Goal: Transaction & Acquisition: Book appointment/travel/reservation

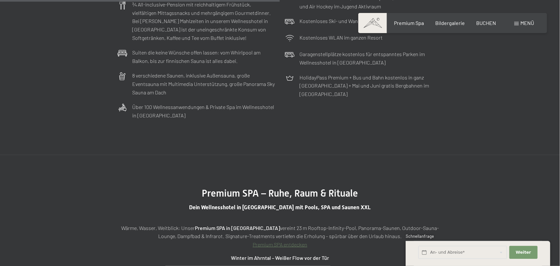
scroll to position [2046, 0]
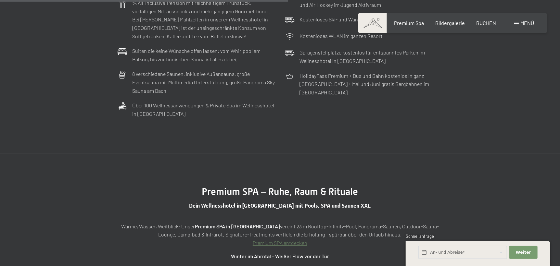
click at [292, 240] on link "Premium SPA entdecken" at bounding box center [280, 243] width 55 height 6
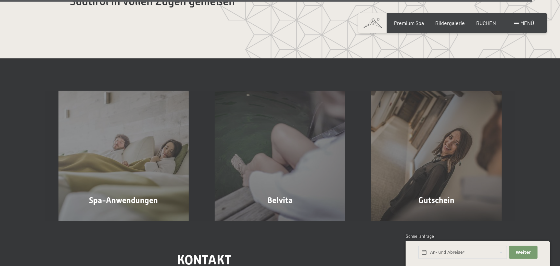
scroll to position [3898, 0]
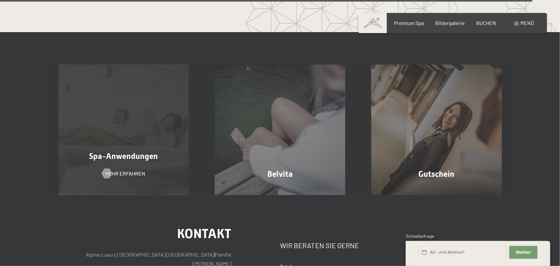
click at [118, 152] on span "Spa-Anwendungen" at bounding box center [123, 156] width 69 height 9
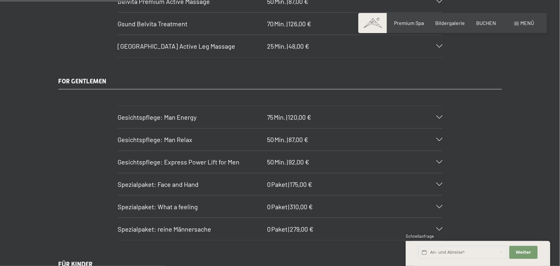
scroll to position [1170, 0]
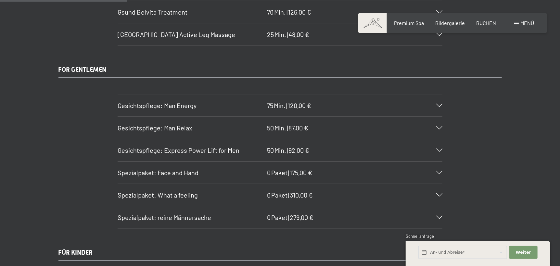
click at [182, 191] on span "Spezialpaket: What a feeling" at bounding box center [158, 195] width 80 height 8
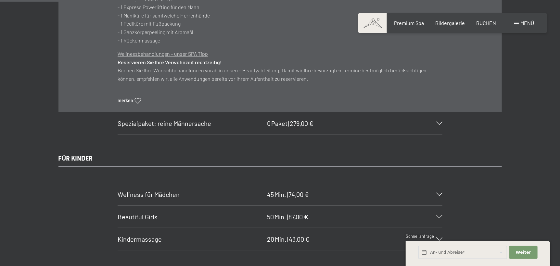
scroll to position [1397, 0]
